Goal: Information Seeking & Learning: Find specific fact

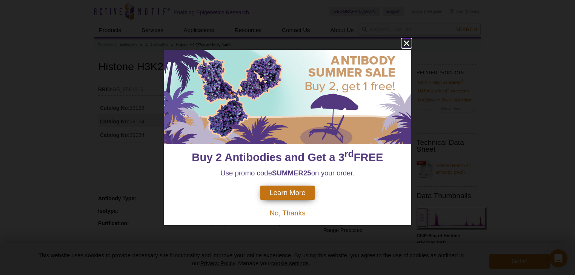
click at [406, 43] on icon "close" at bounding box center [406, 44] width 6 height 6
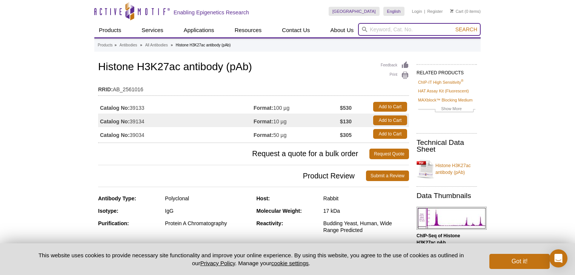
click at [405, 34] on input "search" at bounding box center [419, 29] width 123 height 13
paste input "39055"
type input "39055"
click at [453, 26] on button "Search" at bounding box center [466, 29] width 26 height 7
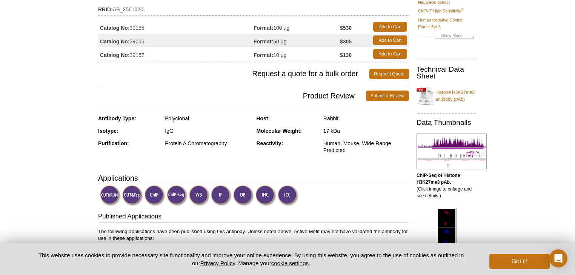
scroll to position [90, 0]
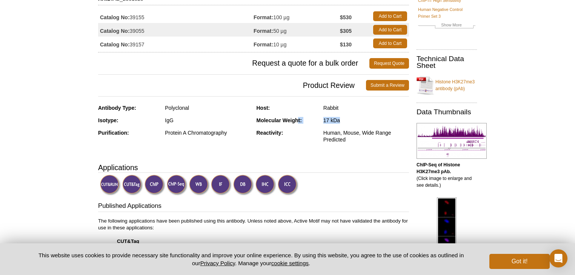
drag, startPoint x: 297, startPoint y: 120, endPoint x: 344, endPoint y: 118, distance: 46.4
click at [344, 118] on div "Molecular Weight: 17 kDa" at bounding box center [332, 123] width 153 height 12
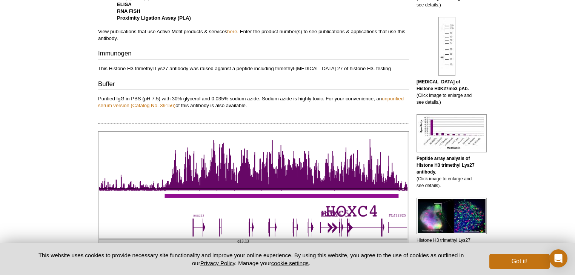
scroll to position [271, 0]
